Goal: Submit feedback/report problem

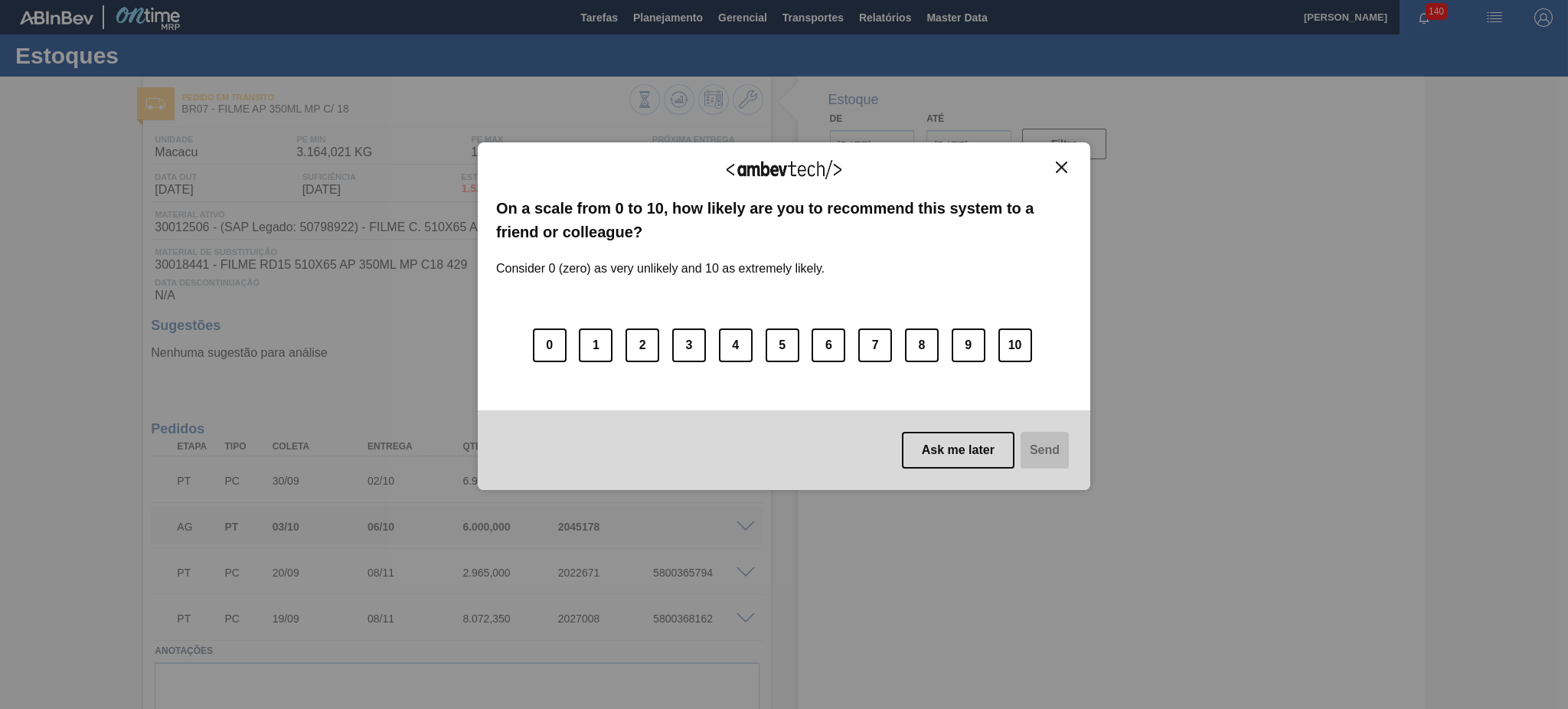
click at [1050, 168] on div "We appreciate your feedback!" at bounding box center [784, 178] width 576 height 36
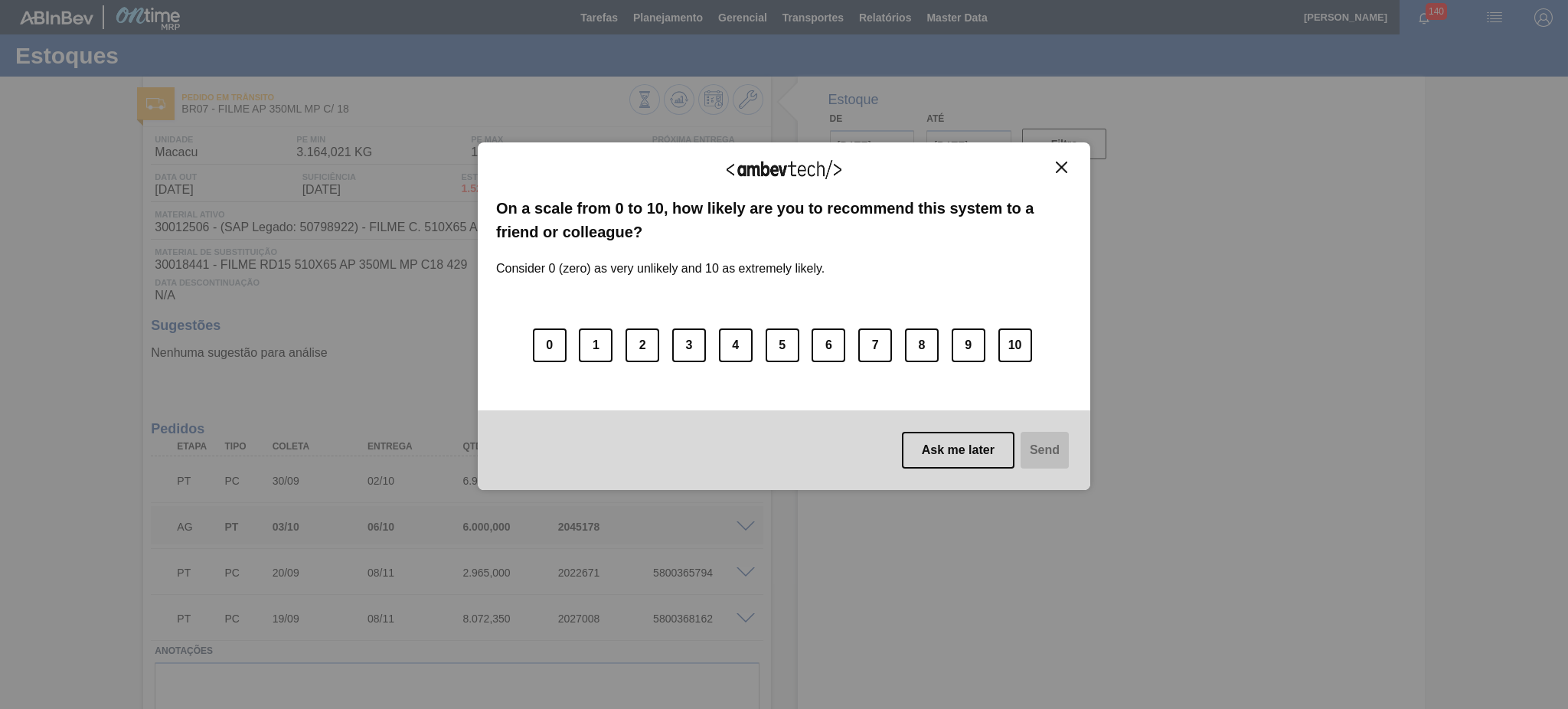
click at [1057, 165] on img "Close" at bounding box center [1061, 167] width 12 height 12
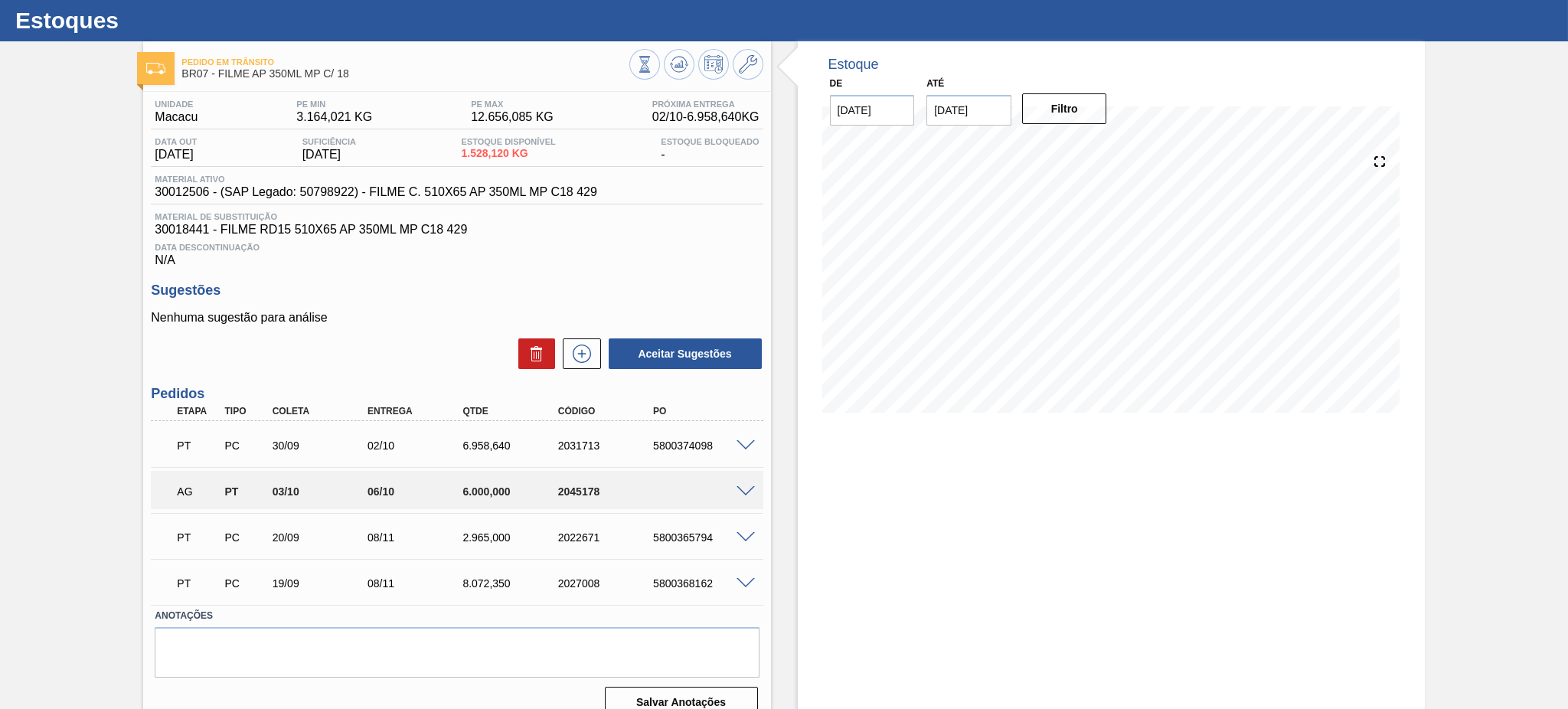
scroll to position [55, 0]
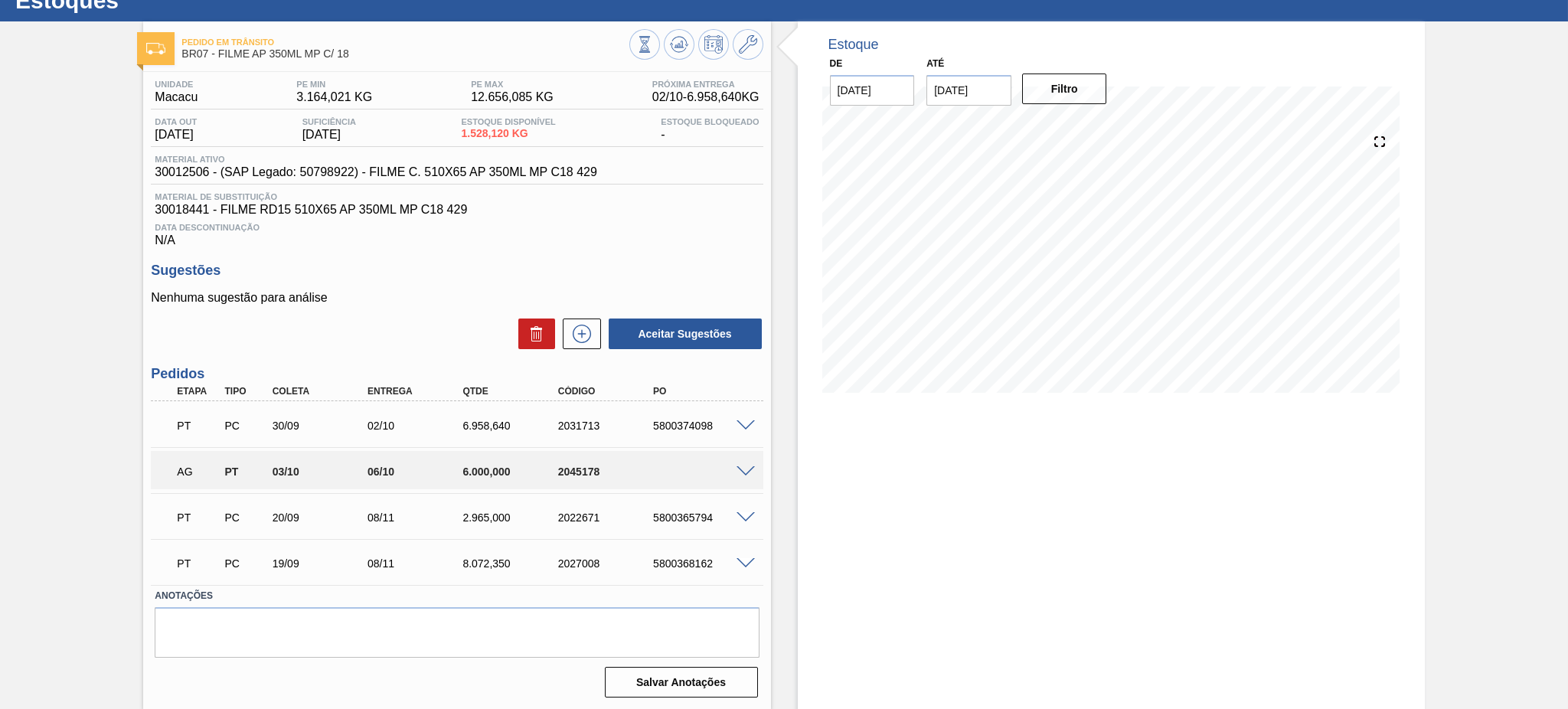
click at [740, 467] on span at bounding box center [745, 473] width 18 height 12
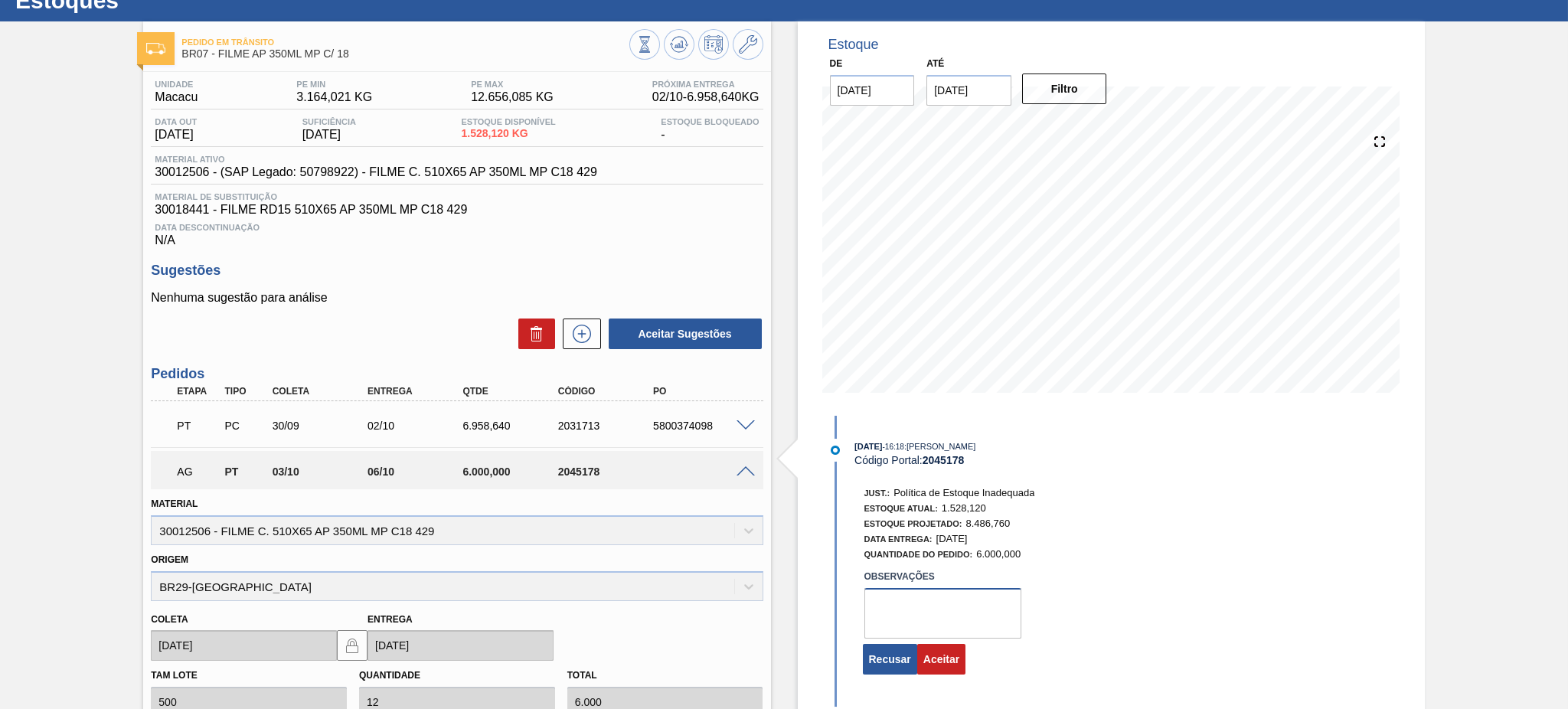
click at [953, 613] on textarea at bounding box center [942, 613] width 157 height 51
type textarea "tem previsão de consumo, demanda subiu e não estava em malha"
click at [958, 667] on button "Aceitar" at bounding box center [942, 659] width 48 height 31
